Goal: Entertainment & Leisure: Consume media (video, audio)

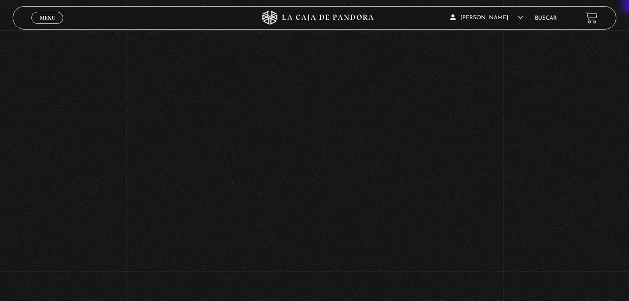
scroll to position [297, 0]
click at [477, 72] on div "Volver Agosto 28 830pm Trump / Maduro" at bounding box center [314, 43] width 629 height 621
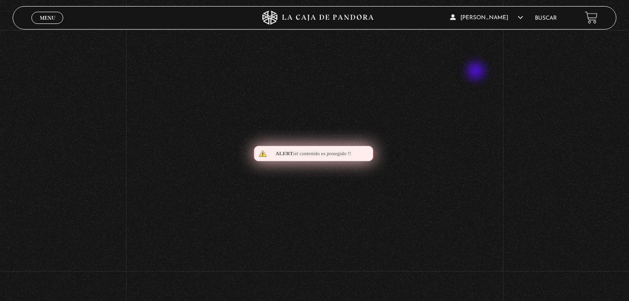
click at [477, 72] on div "Volver Agosto 28 830pm Trump / Maduro" at bounding box center [314, 43] width 629 height 621
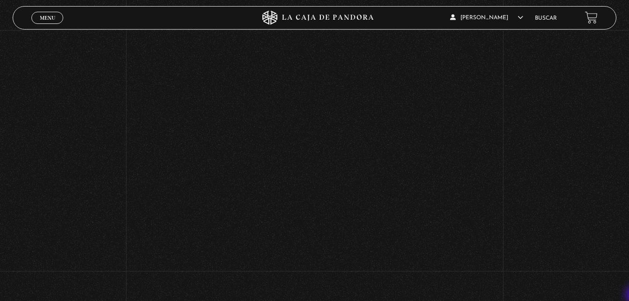
scroll to position [316, 0]
click at [121, 105] on div "Volver Agosto 28 830pm Trump / Maduro" at bounding box center [314, 24] width 629 height 621
click at [112, 116] on div "Volver Agosto 28 830pm Trump / Maduro" at bounding box center [314, 24] width 629 height 621
click at [184, 245] on div "Volver Agosto 28 830pm Trump / Maduro" at bounding box center [314, 39] width 314 height 591
drag, startPoint x: 201, startPoint y: 232, endPoint x: 93, endPoint y: 183, distance: 118.4
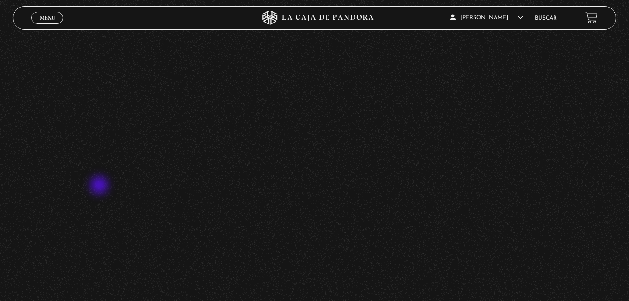
click at [93, 183] on div "Volver Agosto 28 830pm Trump / Maduro" at bounding box center [314, 24] width 629 height 621
drag, startPoint x: 161, startPoint y: 172, endPoint x: 324, endPoint y: 275, distance: 193.6
drag, startPoint x: 160, startPoint y: 115, endPoint x: 118, endPoint y: 139, distance: 48.0
click at [118, 139] on div "Volver Agosto 28 830pm Trump / Maduro" at bounding box center [314, 24] width 629 height 621
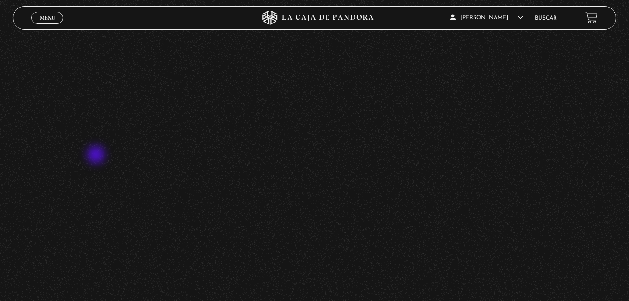
drag, startPoint x: 160, startPoint y: 123, endPoint x: 95, endPoint y: 156, distance: 73.3
click at [95, 156] on div "Volver Agosto 28 830pm Trump / Maduro" at bounding box center [314, 24] width 629 height 621
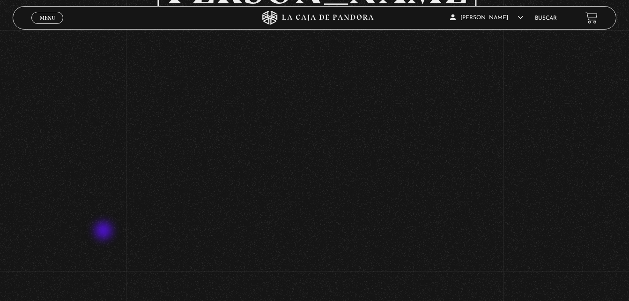
click at [104, 231] on div "Volver Agosto 28 830pm Trump / Maduro" at bounding box center [314, 142] width 629 height 621
click at [113, 228] on div "Volver Agosto 28 830pm Trump / Maduro" at bounding box center [314, 142] width 629 height 621
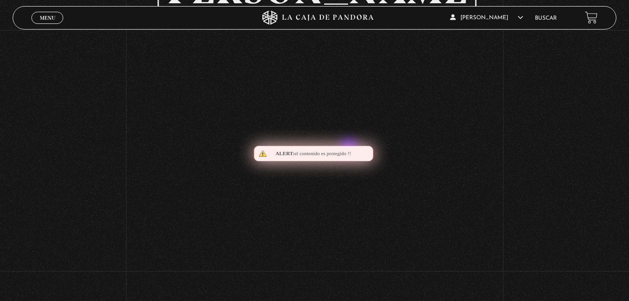
click at [350, 148] on div "Alert: el contenido es protegido !!" at bounding box center [313, 153] width 119 height 15
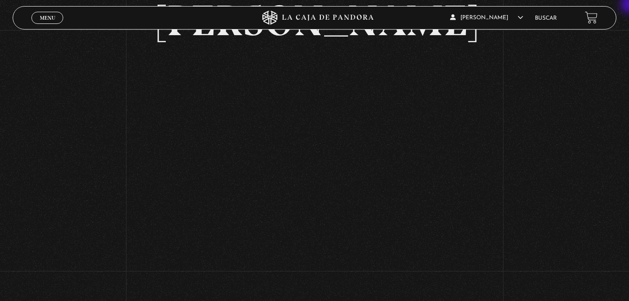
scroll to position [160, 0]
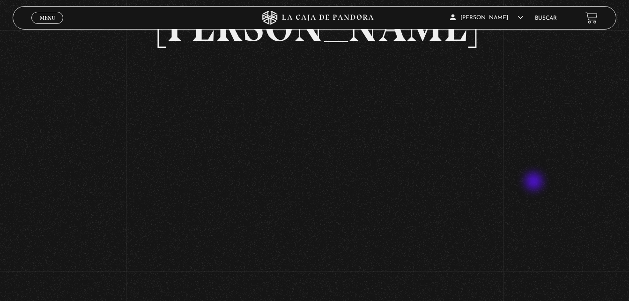
click at [535, 182] on div "Volver Agosto 28 830pm Trump / Maduro" at bounding box center [314, 180] width 629 height 621
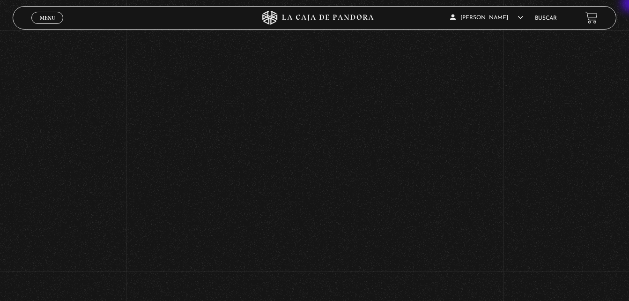
scroll to position [353, 0]
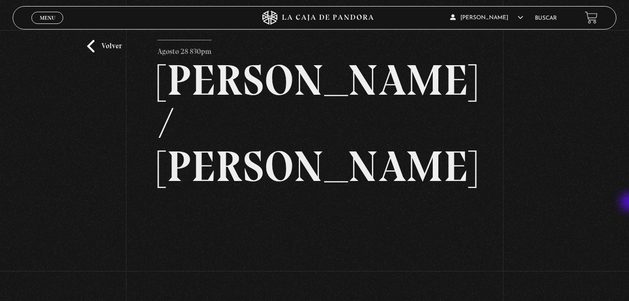
scroll to position [0, 0]
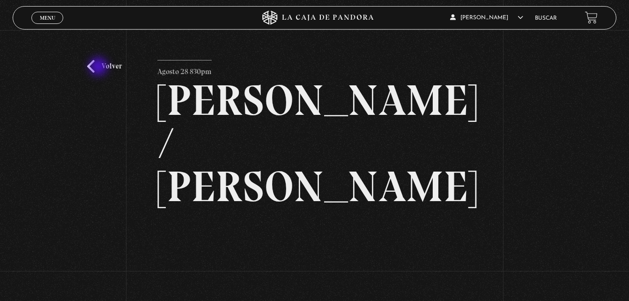
click at [99, 67] on link "Volver" at bounding box center [104, 66] width 35 height 13
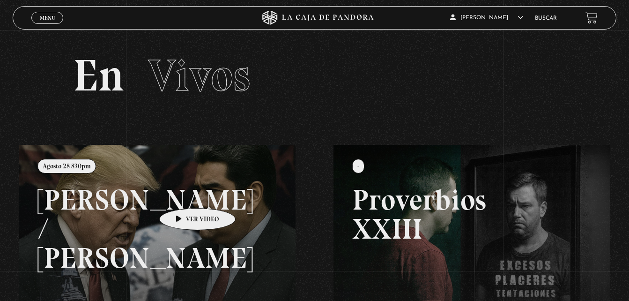
click at [183, 194] on link at bounding box center [333, 295] width 629 height 301
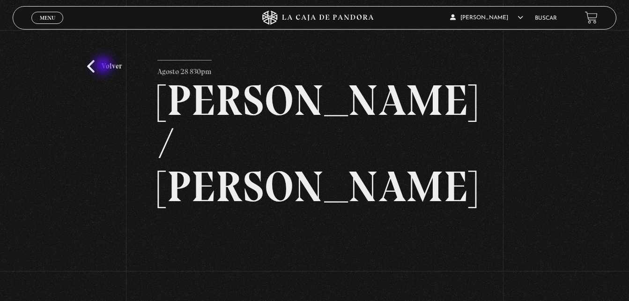
click at [104, 66] on link "Volver" at bounding box center [104, 66] width 35 height 13
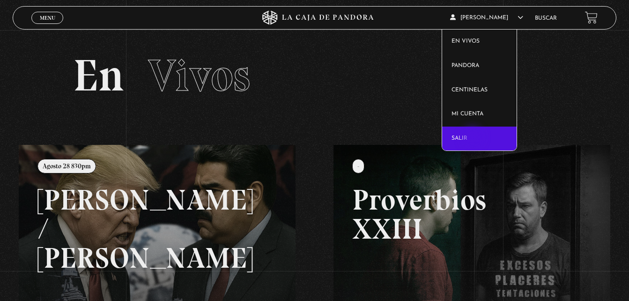
click at [473, 138] on link "Salir" at bounding box center [479, 138] width 74 height 24
